Goal: Task Accomplishment & Management: Manage account settings

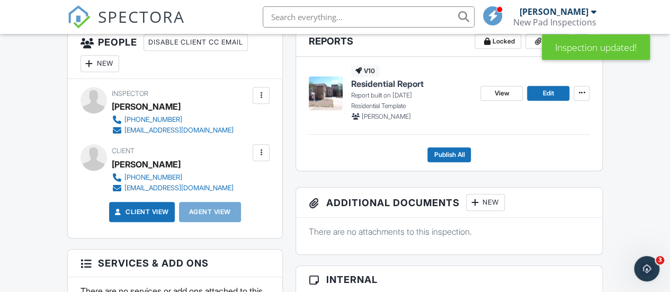
click at [104, 72] on div "New" at bounding box center [100, 63] width 39 height 17
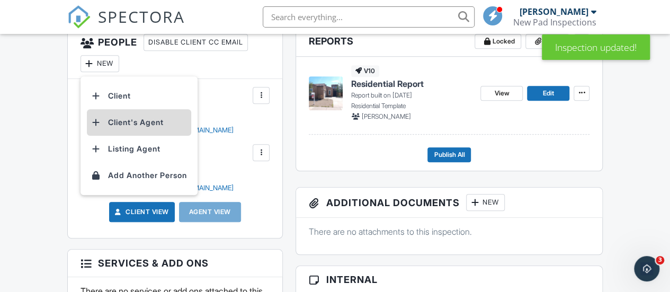
click at [117, 136] on li "Client's Agent" at bounding box center [139, 122] width 104 height 26
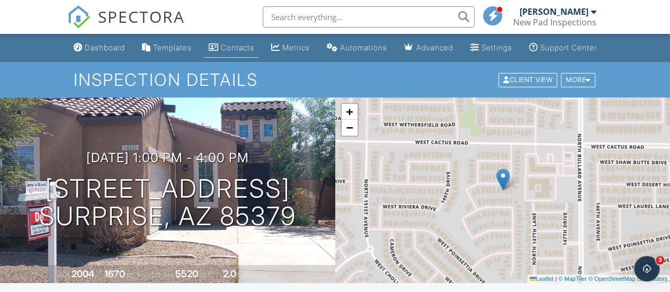
click at [223, 51] on link "Contacts" at bounding box center [232, 48] width 54 height 20
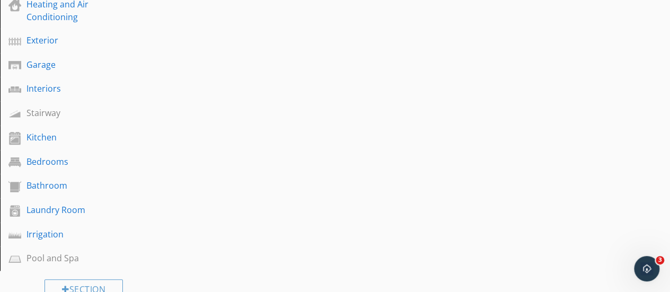
scroll to position [324, 0]
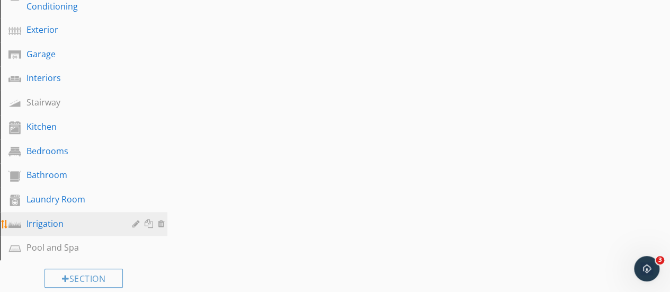
click at [52, 225] on div "Irrigation" at bounding box center [71, 223] width 91 height 13
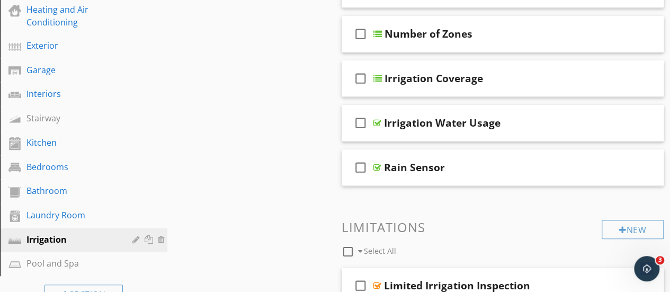
scroll to position [308, 0]
click at [532, 167] on div "Rain Sensor" at bounding box center [497, 168] width 226 height 13
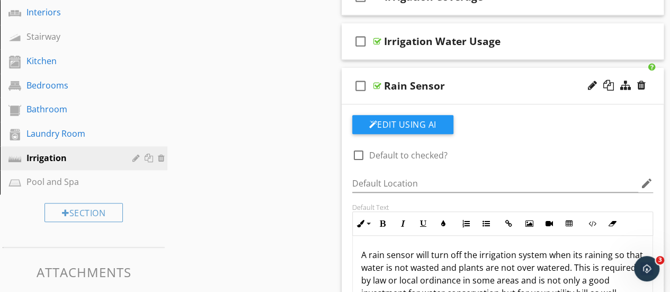
scroll to position [398, 0]
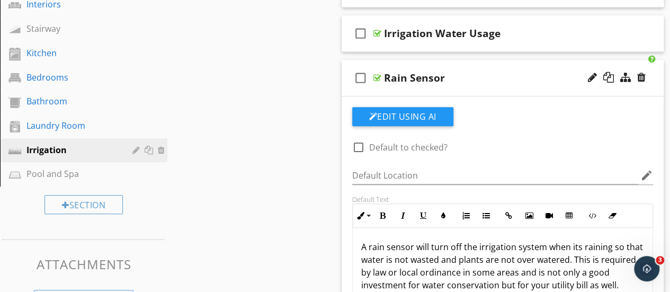
click at [357, 151] on div at bounding box center [359, 147] width 18 height 18
checkbox input "true"
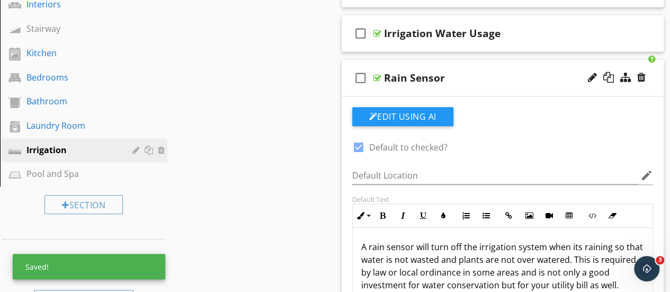
click at [529, 74] on div "Rain Sensor" at bounding box center [497, 78] width 226 height 13
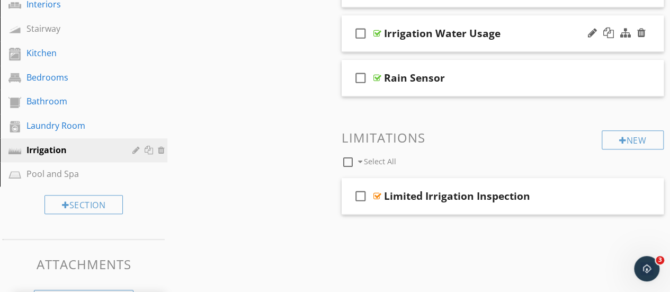
click at [534, 39] on div "check_box_outline_blank Irrigation Water Usage" at bounding box center [503, 33] width 323 height 37
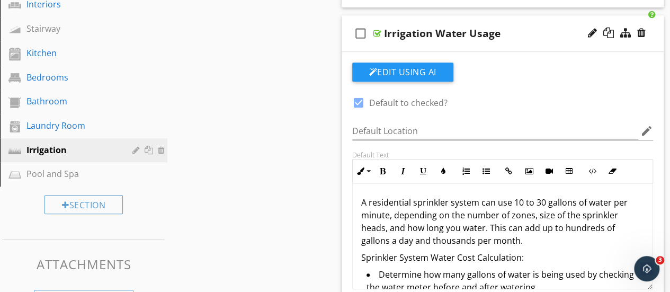
click at [534, 39] on div "check_box_outline_blank Irrigation Water Usage" at bounding box center [503, 33] width 323 height 37
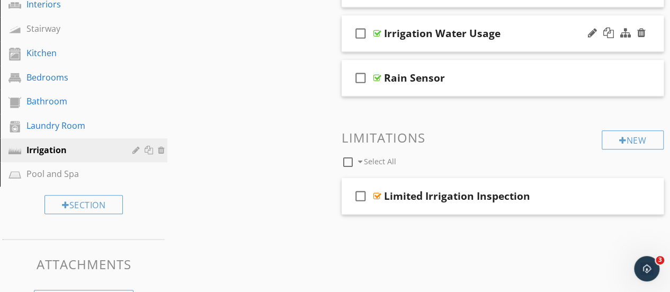
click at [531, 40] on div "check_box_outline_blank Irrigation Water Usage" at bounding box center [503, 33] width 323 height 37
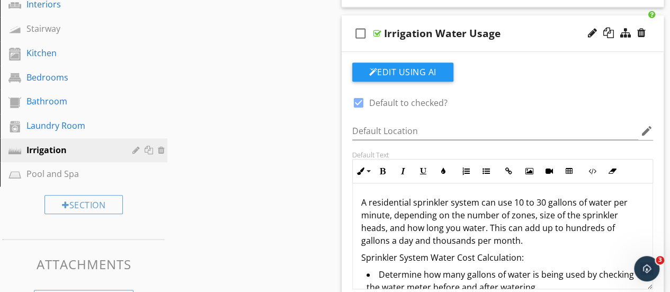
click at [533, 38] on div "Irrigation Water Usage" at bounding box center [497, 33] width 226 height 13
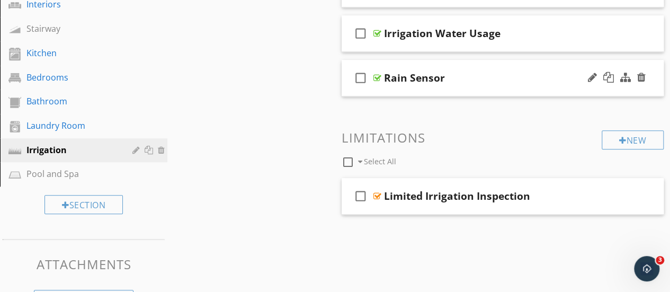
click at [531, 75] on div "Rain Sensor" at bounding box center [497, 78] width 226 height 13
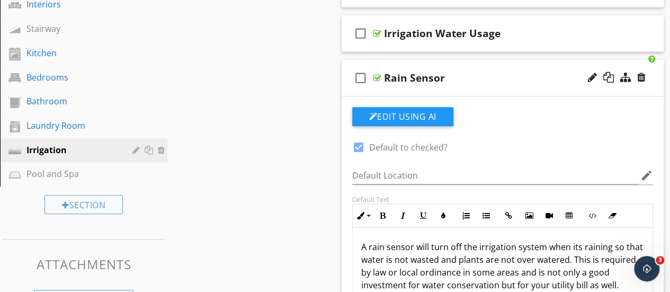
click at [539, 77] on div "Rain Sensor" at bounding box center [497, 78] width 226 height 13
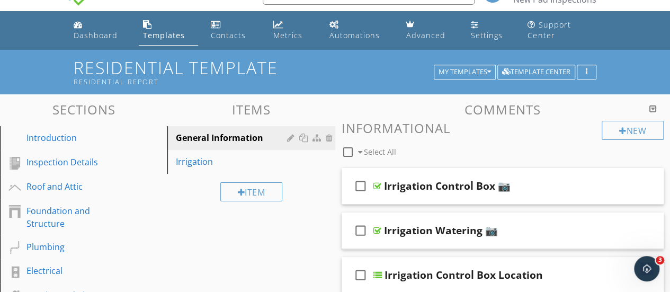
scroll to position [0, 0]
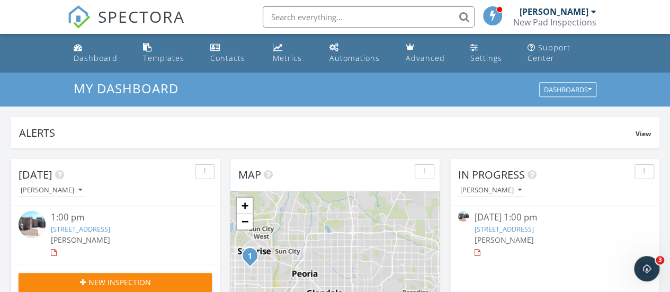
click at [110, 227] on link "[STREET_ADDRESS]" at bounding box center [80, 229] width 59 height 10
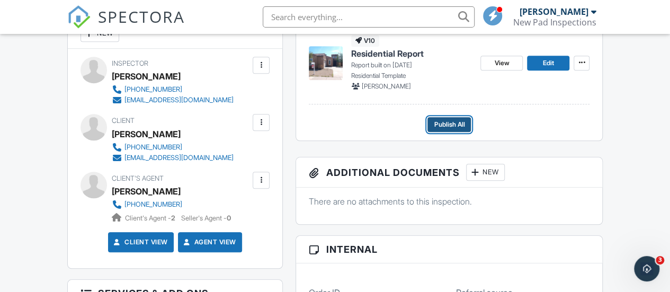
click at [455, 130] on span "Publish All" at bounding box center [449, 124] width 31 height 11
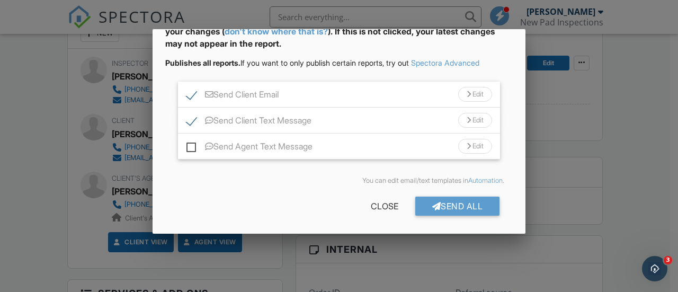
scroll to position [70, 0]
click at [192, 147] on label "Send Agent Text Message" at bounding box center [250, 146] width 126 height 13
click at [192, 144] on input "Send Agent Text Message" at bounding box center [190, 140] width 7 height 7
checkbox input "true"
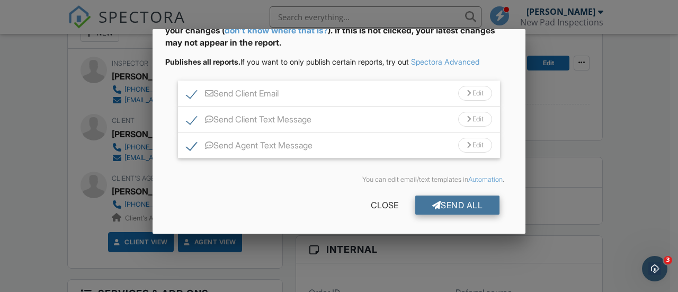
click at [449, 205] on div "Send All" at bounding box center [457, 205] width 85 height 19
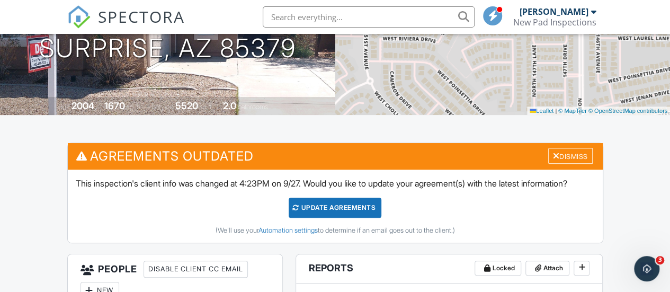
scroll to position [214, 0]
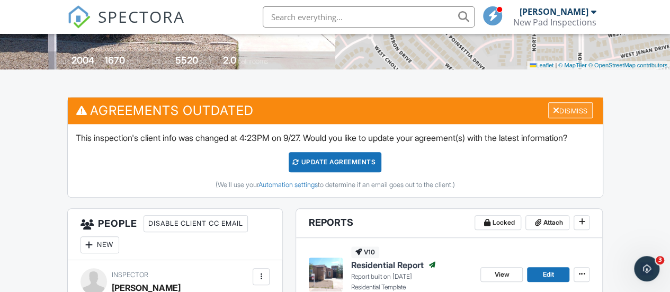
click at [575, 116] on div "Dismiss" at bounding box center [570, 110] width 45 height 16
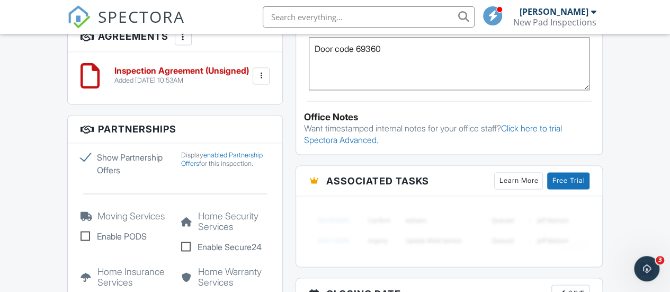
scroll to position [741, 0]
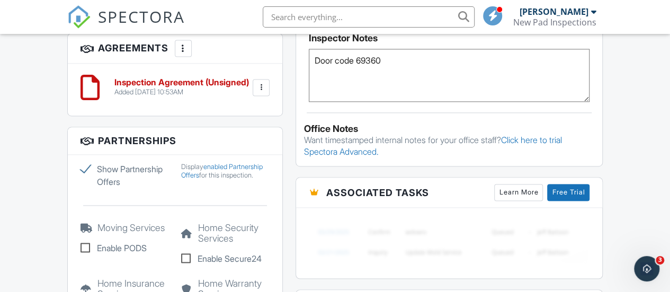
click at [373, 70] on textarea "Door code 69360" at bounding box center [449, 75] width 281 height 53
type textarea "Door code 69630"
click at [666, 106] on div "Dashboard Templates Contacts Metrics Automations Advanced Settings Support Cent…" at bounding box center [335, 24] width 670 height 1462
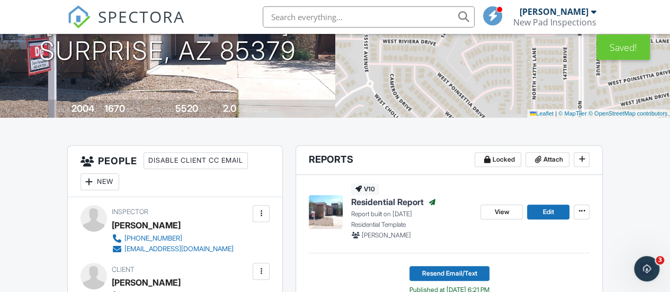
scroll to position [0, 0]
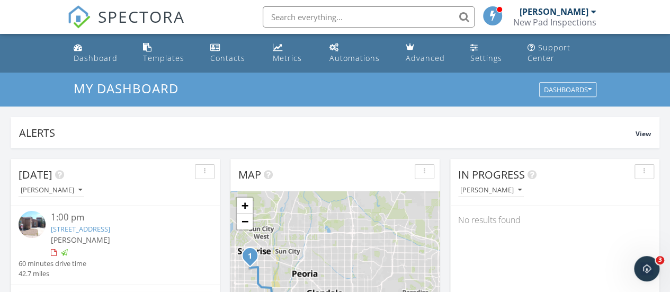
click at [110, 229] on link "[STREET_ADDRESS]" at bounding box center [80, 229] width 59 height 10
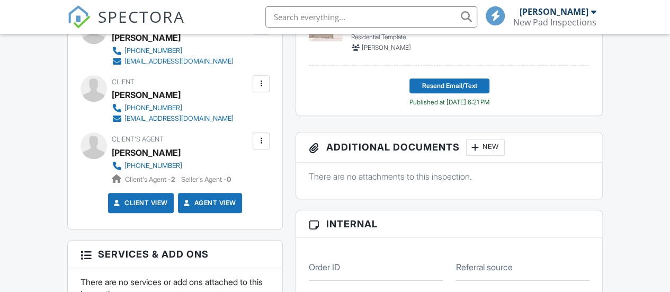
click at [260, 149] on div at bounding box center [261, 140] width 17 height 17
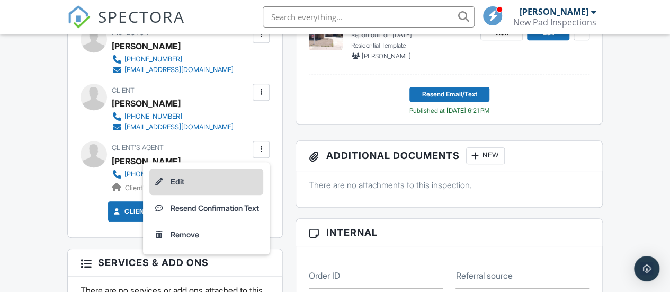
click at [173, 192] on li "Edit" at bounding box center [206, 182] width 114 height 26
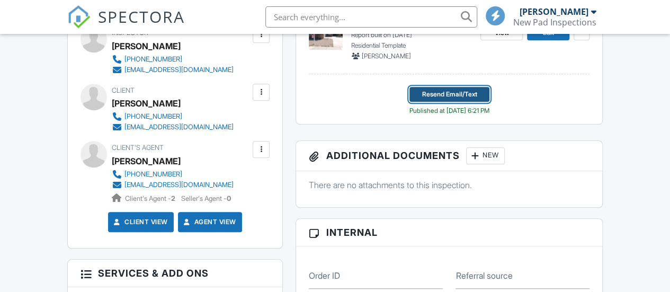
click at [373, 100] on span "Resend Email/Text" at bounding box center [449, 94] width 55 height 11
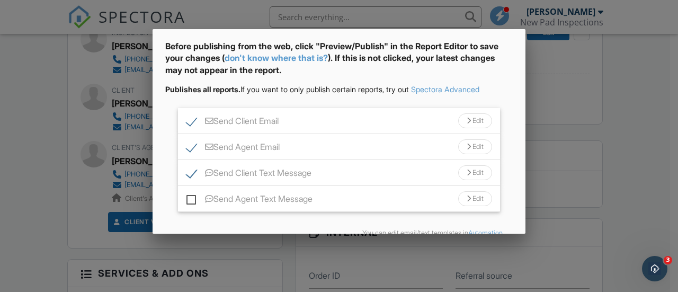
click at [192, 121] on label "Send Client Email" at bounding box center [233, 122] width 92 height 13
checkbox input "false"
click at [194, 147] on label "Send Agent Email" at bounding box center [233, 148] width 93 height 13
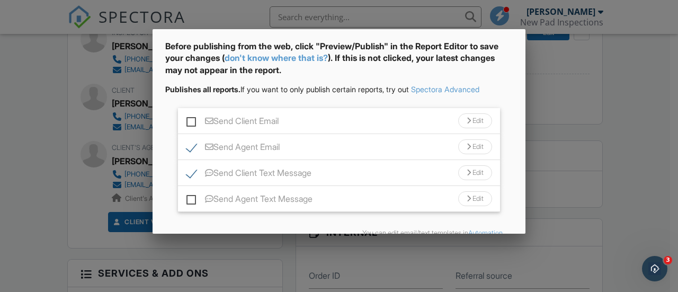
checkbox input "false"
click at [192, 172] on label "Send Client Text Message" at bounding box center [249, 174] width 125 height 13
checkbox input "false"
click at [192, 198] on label "Send Agent Text Message" at bounding box center [250, 200] width 126 height 13
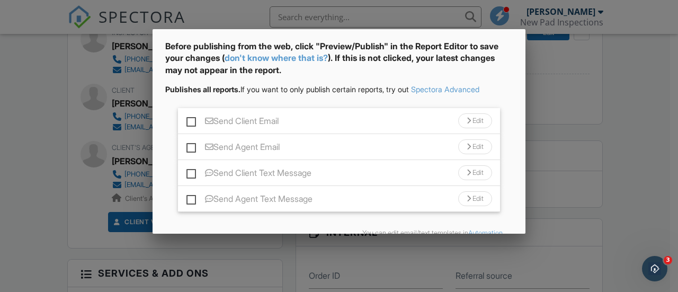
click at [192, 197] on input "Send Agent Text Message" at bounding box center [190, 193] width 7 height 7
click at [192, 198] on label "Send Agent Text Message" at bounding box center [250, 200] width 126 height 13
checkbox input "false"
click at [191, 148] on label "Send Agent Email" at bounding box center [233, 148] width 93 height 13
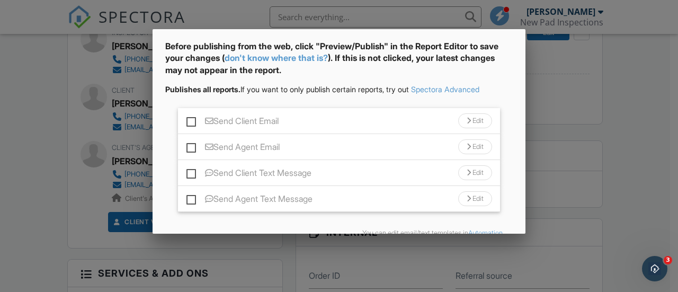
click at [191, 145] on input "Send Agent Email" at bounding box center [190, 141] width 7 height 7
checkbox input "true"
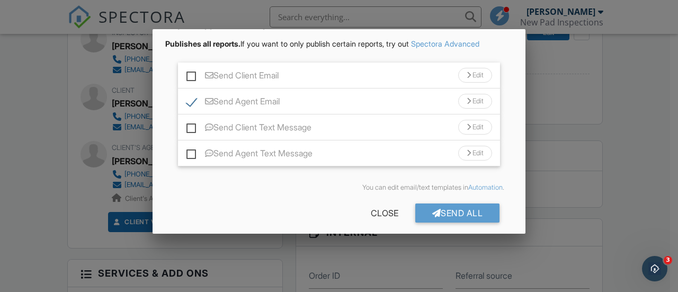
scroll to position [95, 0]
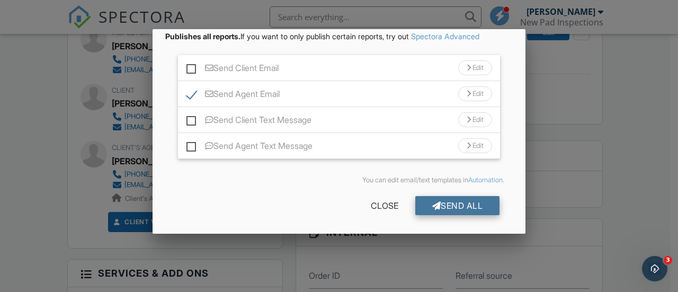
click at [373, 206] on div "Send All" at bounding box center [457, 205] width 85 height 19
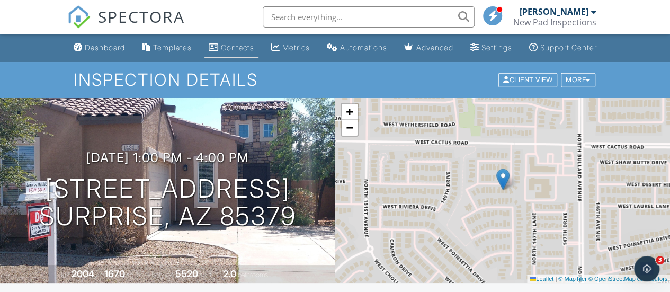
click at [226, 52] on div "Contacts" at bounding box center [237, 47] width 33 height 9
